Goal: Information Seeking & Learning: Learn about a topic

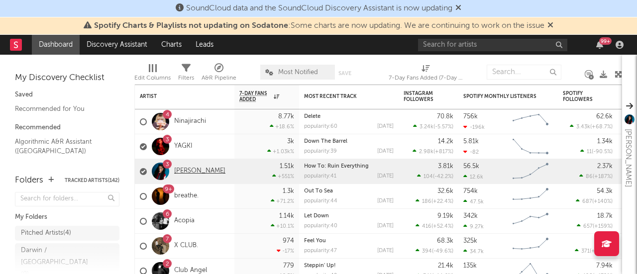
click at [205, 172] on link "[PERSON_NAME]" at bounding box center [199, 171] width 51 height 8
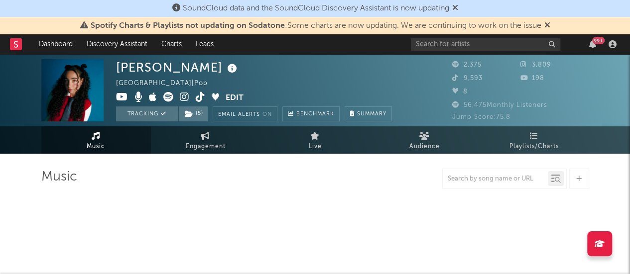
select select "6m"
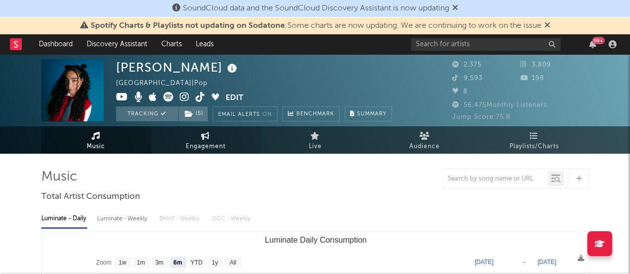
click at [222, 151] on span "Engagement" at bounding box center [206, 147] width 40 height 12
select select "1w"
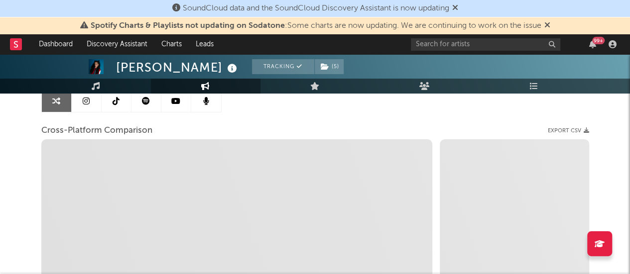
scroll to position [149, 0]
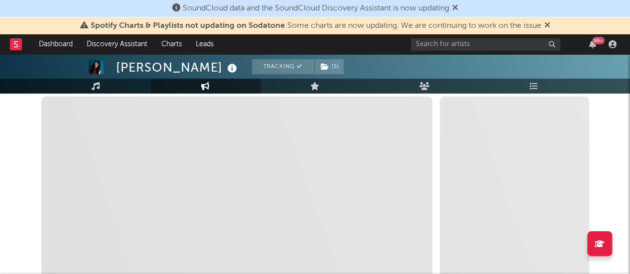
select select "1m"
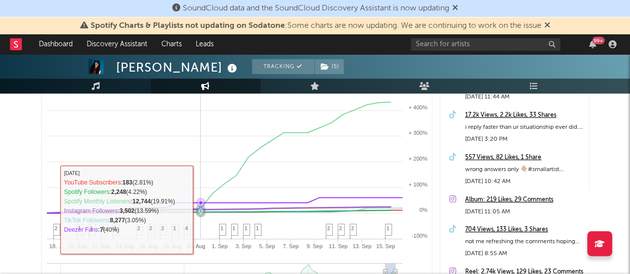
scroll to position [199, 0]
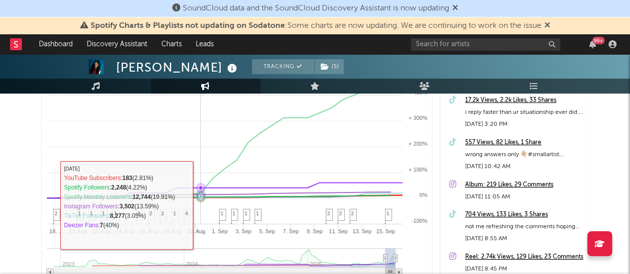
click at [202, 204] on rect at bounding box center [237, 177] width 390 height 261
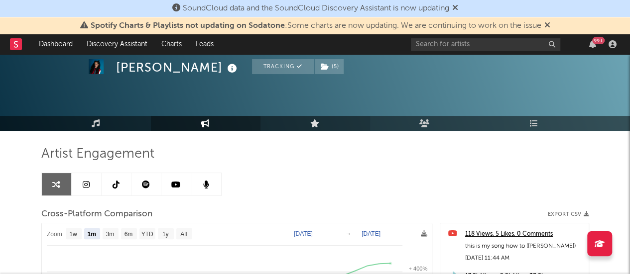
scroll to position [3, 0]
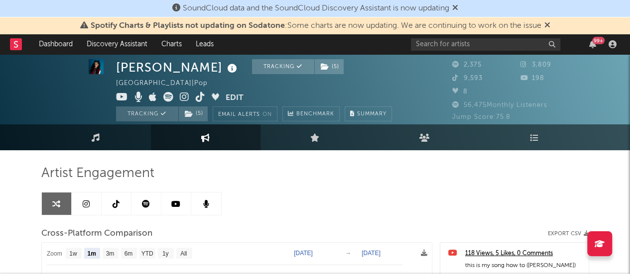
drag, startPoint x: 111, startPoint y: 139, endPoint x: 409, endPoint y: 115, distance: 299.8
click at [111, 139] on link "Music" at bounding box center [96, 138] width 110 height 26
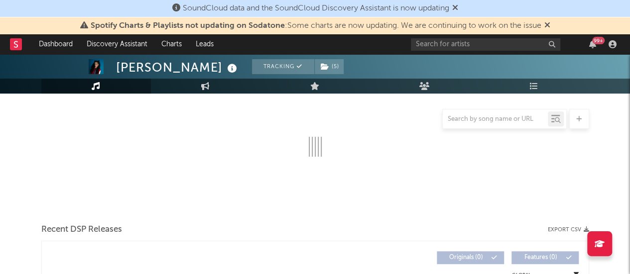
scroll to position [153, 0]
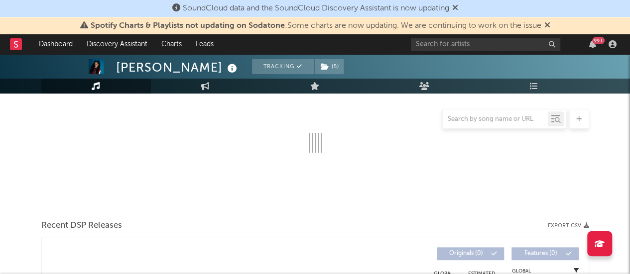
select select "6m"
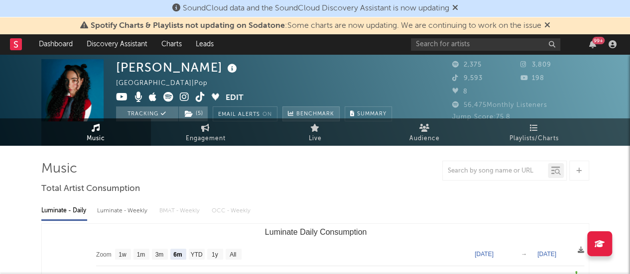
scroll to position [0, 0]
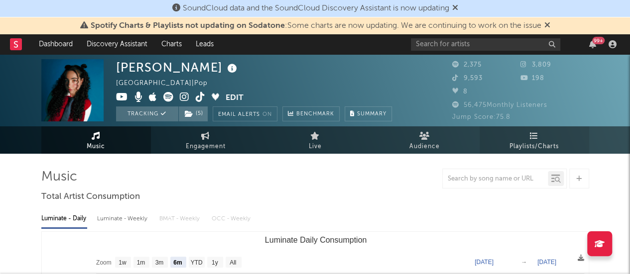
click at [554, 150] on span "Playlists/Charts" at bounding box center [533, 147] width 49 height 12
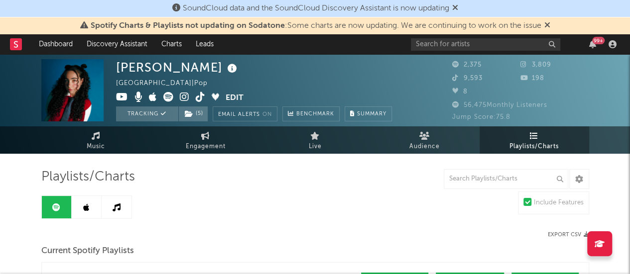
click at [532, 140] on icon at bounding box center [534, 136] width 8 height 8
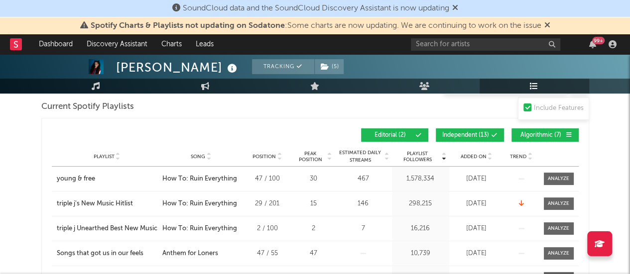
scroll to position [199, 0]
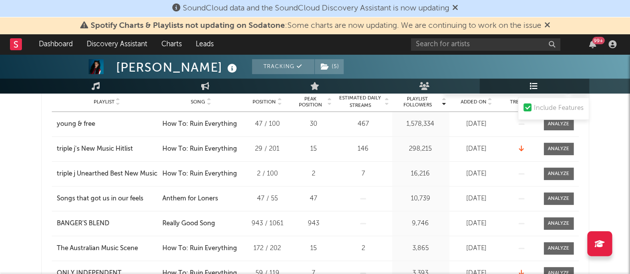
drag, startPoint x: 110, startPoint y: 197, endPoint x: 342, endPoint y: 176, distance: 233.0
click at [342, 176] on div "7" at bounding box center [363, 174] width 52 height 10
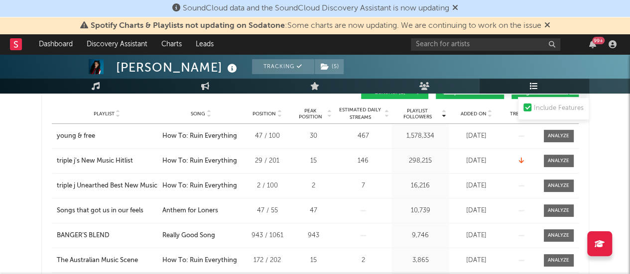
scroll to position [100, 0]
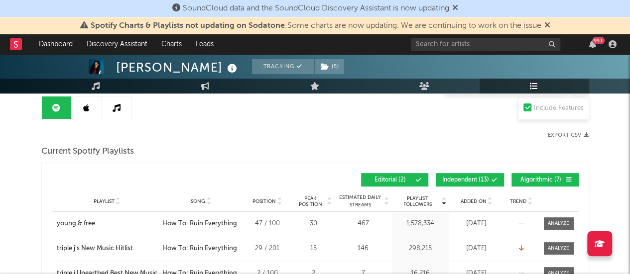
click at [194, 199] on span "Song" at bounding box center [198, 202] width 14 height 6
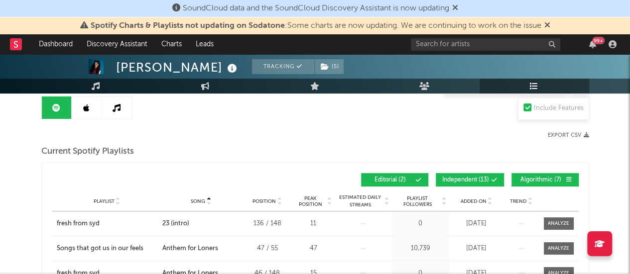
click at [200, 199] on span "Song" at bounding box center [198, 202] width 14 height 6
click at [124, 196] on div "Playlist City Song Position Peak Position Estimated Daily Streams Playlist Foll…" at bounding box center [315, 202] width 527 height 20
click at [106, 200] on span "Playlist" at bounding box center [104, 202] width 21 height 6
click at [107, 199] on span "Playlist" at bounding box center [104, 202] width 21 height 6
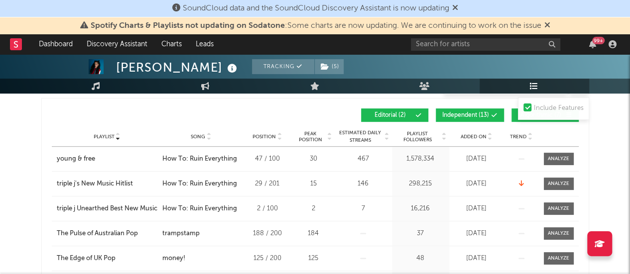
scroll to position [149, 0]
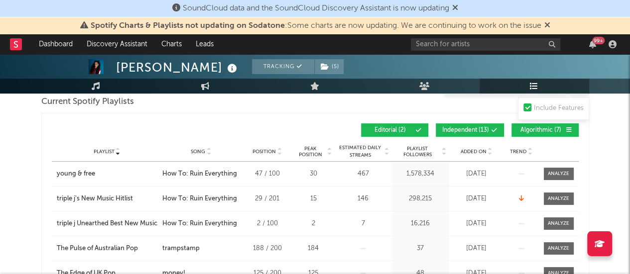
click at [197, 149] on span "Song" at bounding box center [198, 152] width 14 height 6
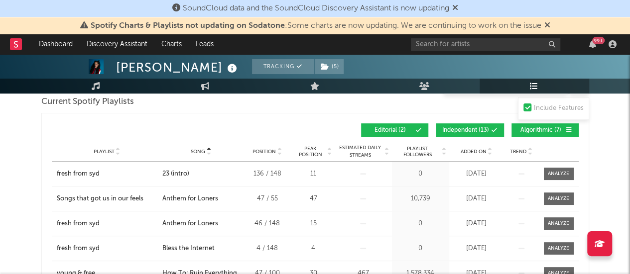
click at [201, 160] on div "Playlist City Song Position Peak Position Estimated Daily Streams Playlist Foll…" at bounding box center [315, 152] width 527 height 20
click at [199, 151] on span "Song" at bounding box center [198, 152] width 14 height 6
drag, startPoint x: 199, startPoint y: 157, endPoint x: 198, endPoint y: 171, distance: 14.0
click at [198, 171] on div "trampstamp" at bounding box center [180, 174] width 37 height 10
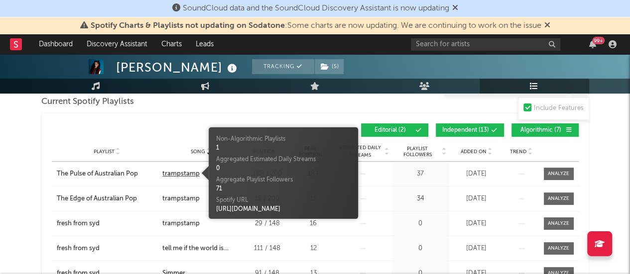
click at [180, 173] on div "trampstamp" at bounding box center [180, 174] width 37 height 10
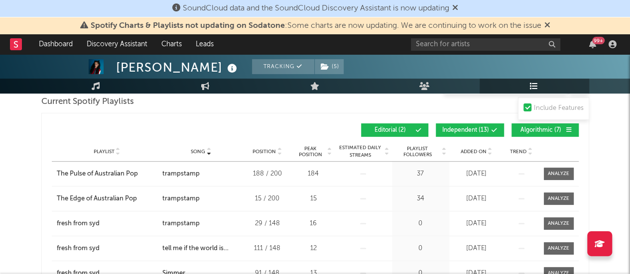
click at [456, 145] on div "Playlist City Song Position Peak Position Estimated Daily Streams Playlist Foll…" at bounding box center [315, 152] width 527 height 20
click at [471, 160] on div "Playlist City Song Position Peak Position Estimated Daily Streams Playlist Foll…" at bounding box center [315, 152] width 527 height 20
click at [469, 155] on div "Playlist City Song Position Peak Position Estimated Daily Streams Playlist Foll…" at bounding box center [315, 152] width 527 height 20
click at [471, 151] on span "Added On" at bounding box center [474, 152] width 26 height 6
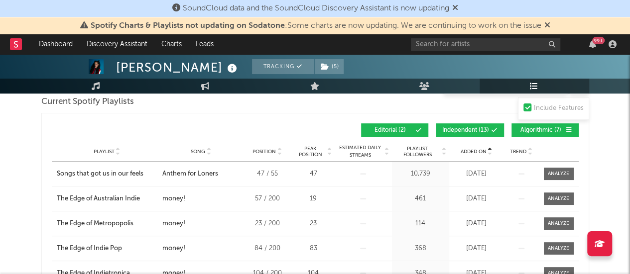
click at [471, 151] on span "Added On" at bounding box center [474, 152] width 26 height 6
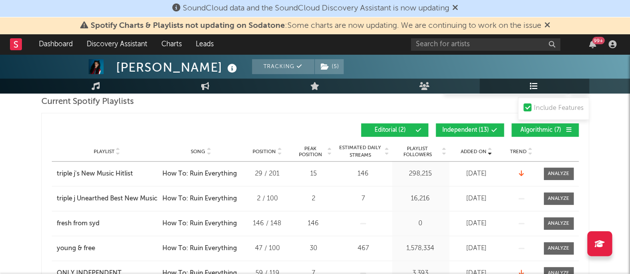
click at [471, 151] on span "Added On" at bounding box center [474, 152] width 26 height 6
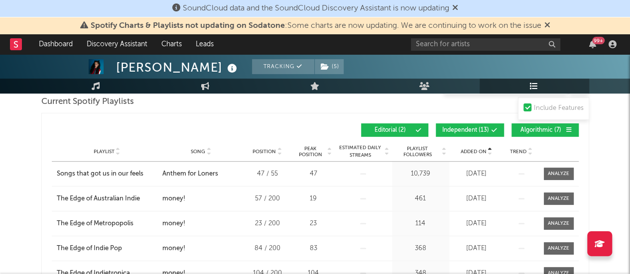
click at [471, 151] on span "Added On" at bounding box center [474, 152] width 26 height 6
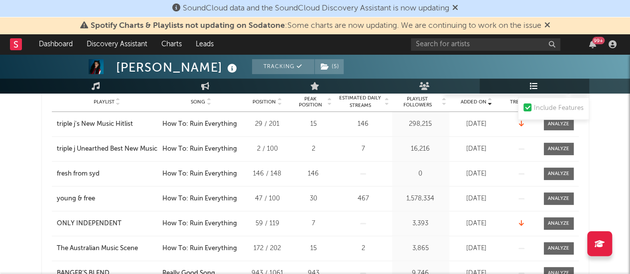
scroll to position [100, 0]
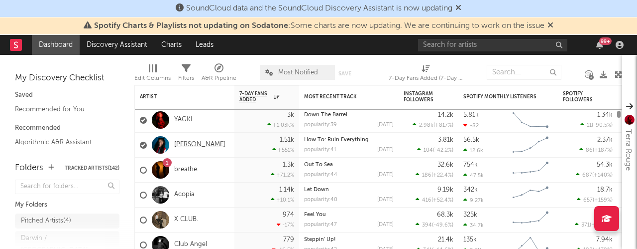
click at [196, 142] on link "[PERSON_NAME]" at bounding box center [199, 144] width 51 height 8
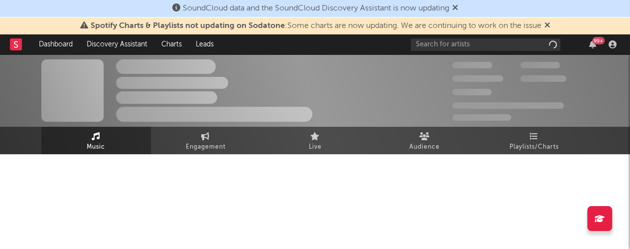
click at [196, 142] on span "Engagement" at bounding box center [206, 147] width 40 height 12
select select "1w"
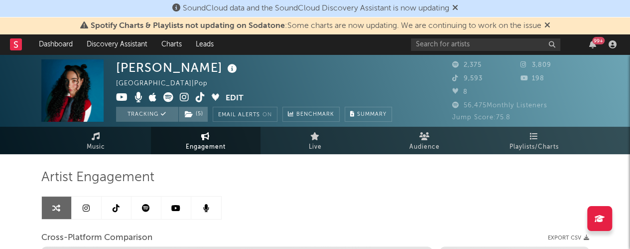
click at [458, 5] on icon at bounding box center [455, 7] width 6 height 8
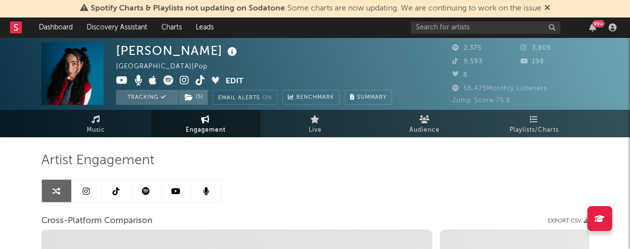
select select "1m"
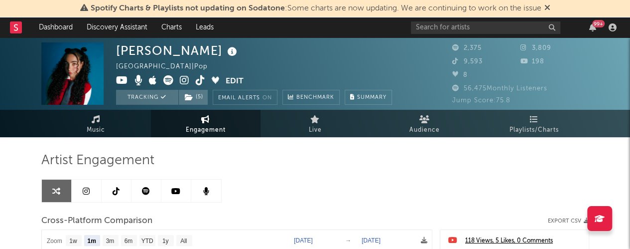
click at [550, 5] on icon at bounding box center [547, 7] width 6 height 8
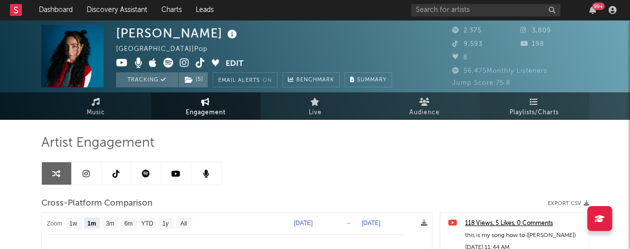
click at [518, 105] on link "Playlists/Charts" at bounding box center [535, 105] width 110 height 27
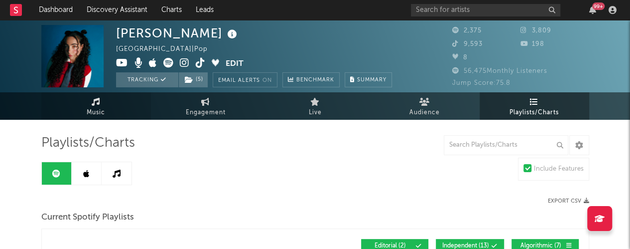
click at [105, 95] on link "Music" at bounding box center [96, 105] width 110 height 27
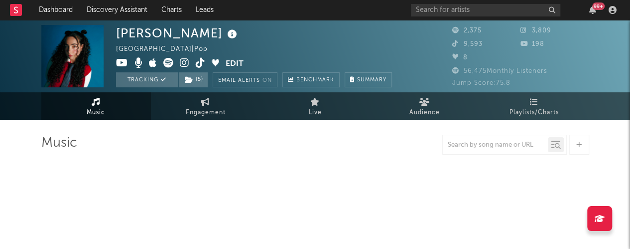
click at [107, 96] on link "Music" at bounding box center [96, 105] width 110 height 27
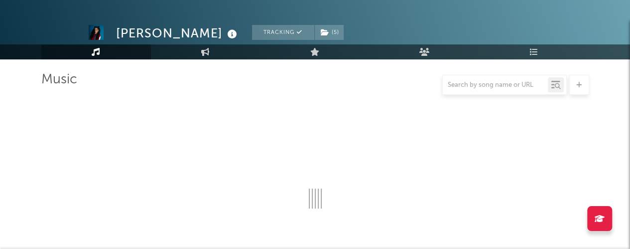
select select "6m"
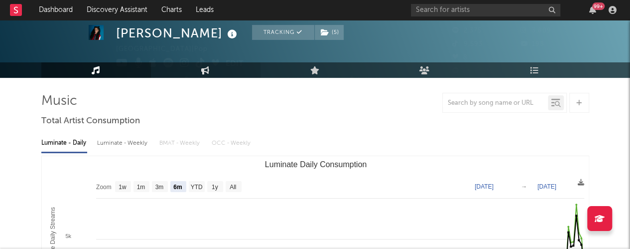
scroll to position [29, 0]
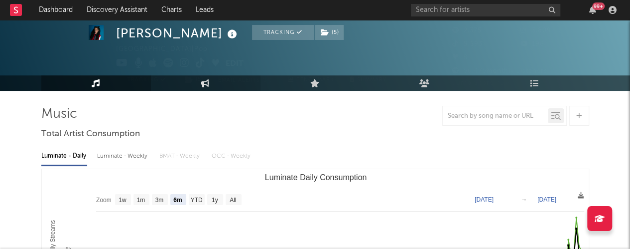
click at [205, 76] on link "Engagement" at bounding box center [206, 82] width 110 height 15
select select "1w"
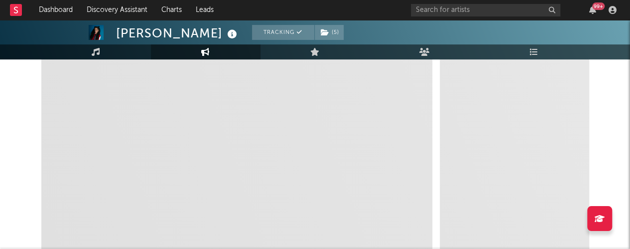
scroll to position [182, 0]
select select "1m"
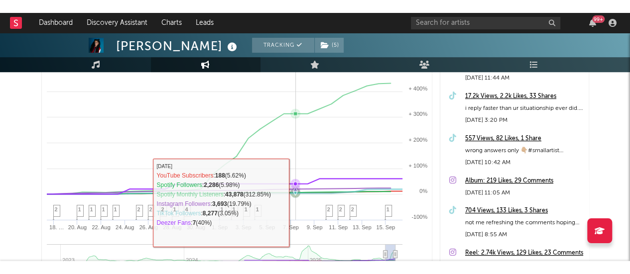
scroll to position [149, 0]
